Goal: Navigation & Orientation: Find specific page/section

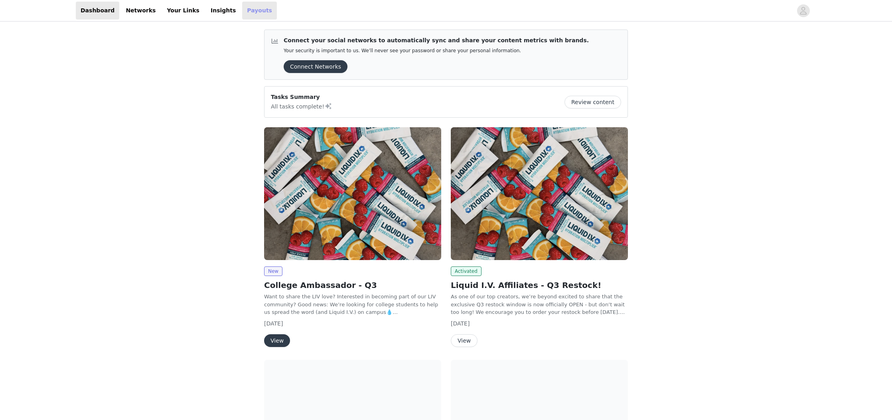
click at [242, 13] on link "Payouts" at bounding box center [259, 11] width 35 height 18
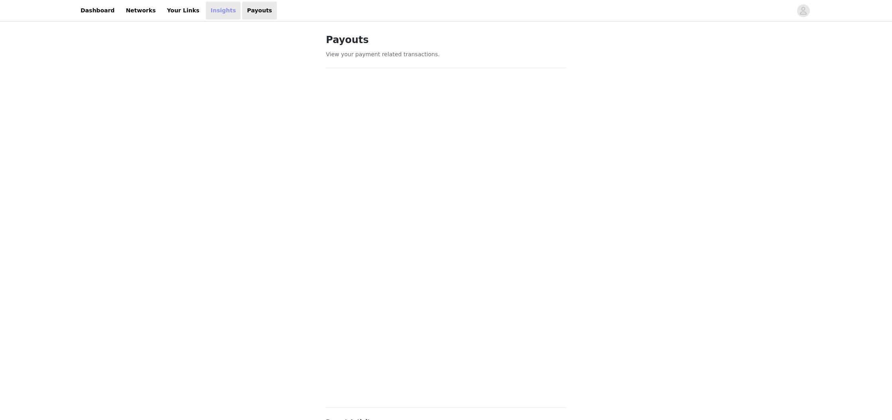
drag, startPoint x: 193, startPoint y: 12, endPoint x: 206, endPoint y: 15, distance: 13.1
click at [206, 12] on link "Insights" at bounding box center [223, 11] width 35 height 18
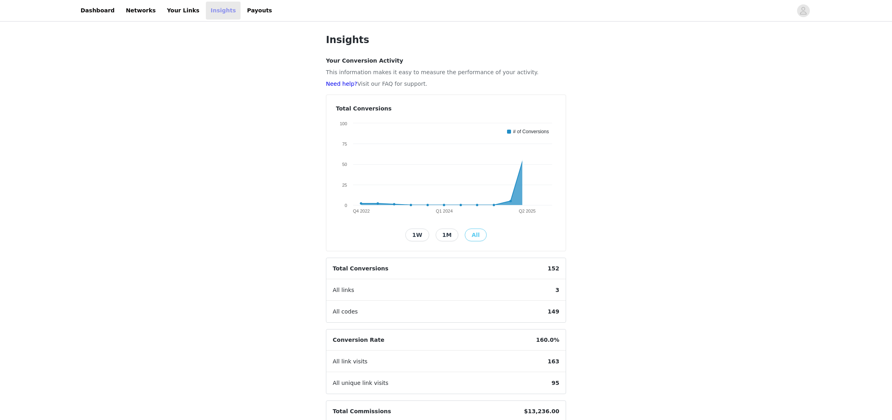
scroll to position [83, 0]
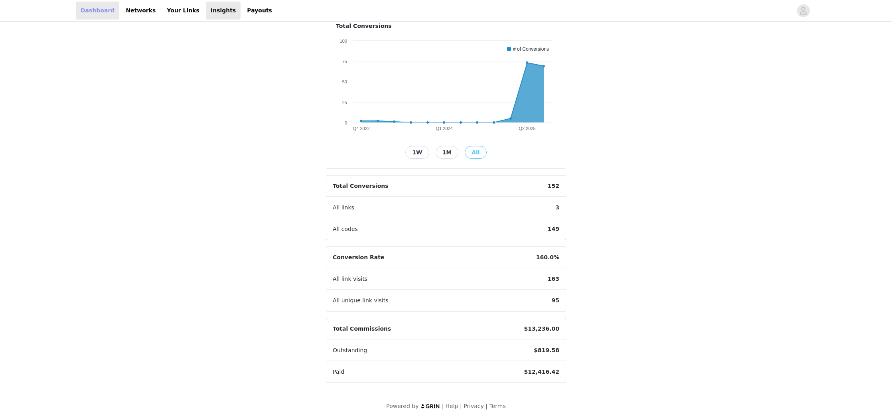
click at [89, 9] on link "Dashboard" at bounding box center [97, 11] width 43 height 18
